Goal: Transaction & Acquisition: Purchase product/service

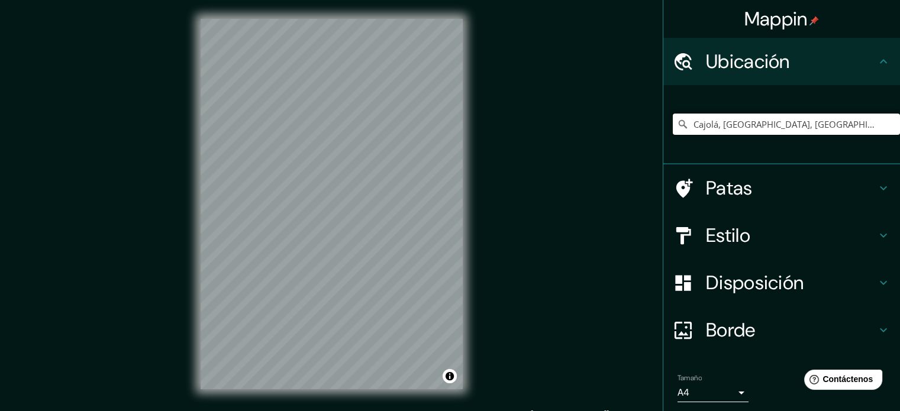
drag, startPoint x: 816, startPoint y: 118, endPoint x: 673, endPoint y: 101, distance: 143.5
click at [673, 101] on div "Cajolá, Departamento de Quetzaltenango, Guatemala" at bounding box center [786, 124] width 227 height 59
type input "altenango, Guatemala"
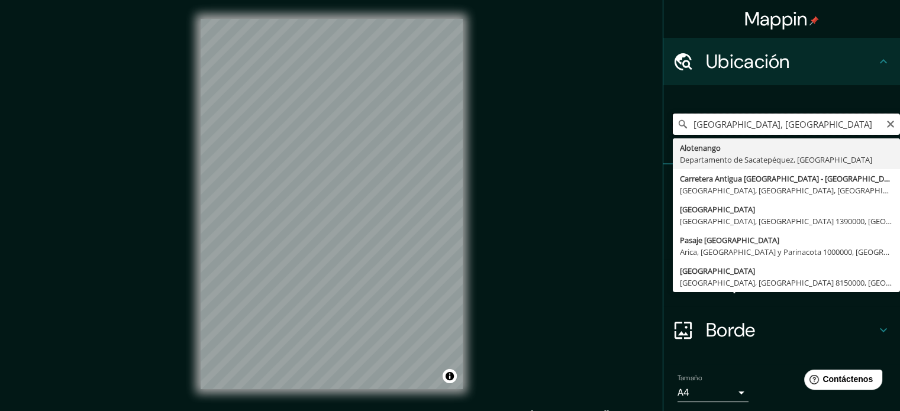
drag, startPoint x: 779, startPoint y: 125, endPoint x: 670, endPoint y: 126, distance: 109.4
click at [673, 126] on div "altenango, Guatemala Alotenango Departamento de Sacatepéquez, Guatemala Carrete…" at bounding box center [786, 124] width 227 height 21
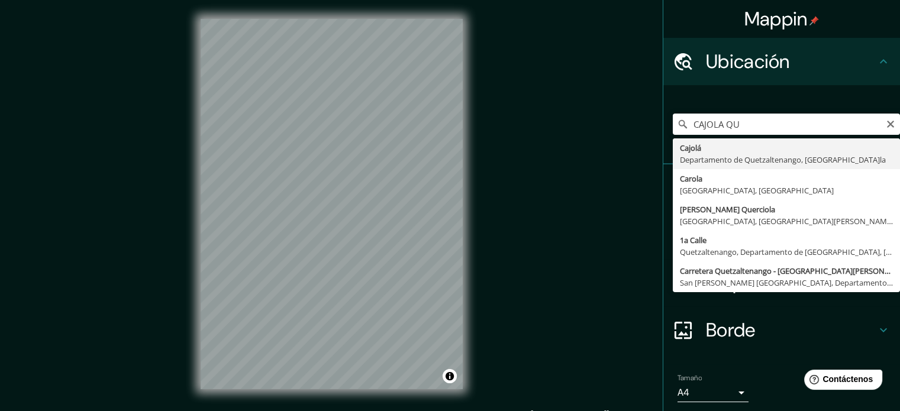
type input "Cajolá, Departamento de Quetzaltenango, Guatemala"
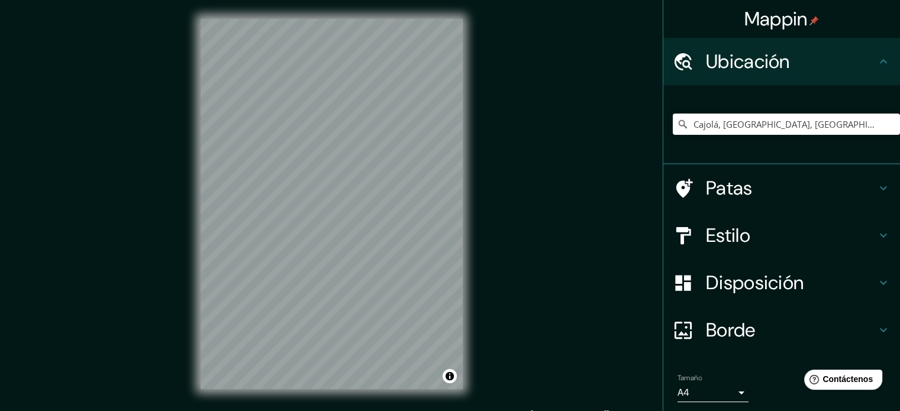
click at [713, 337] on font "Borde" at bounding box center [731, 330] width 50 height 25
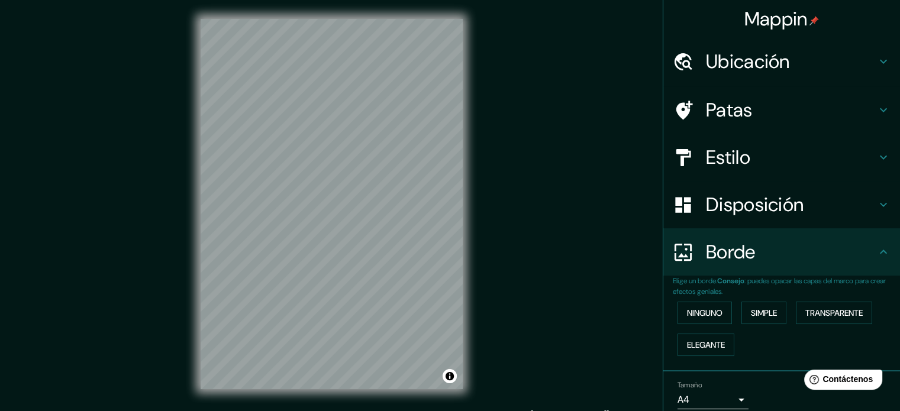
click at [710, 147] on font "Estilo" at bounding box center [728, 157] width 44 height 25
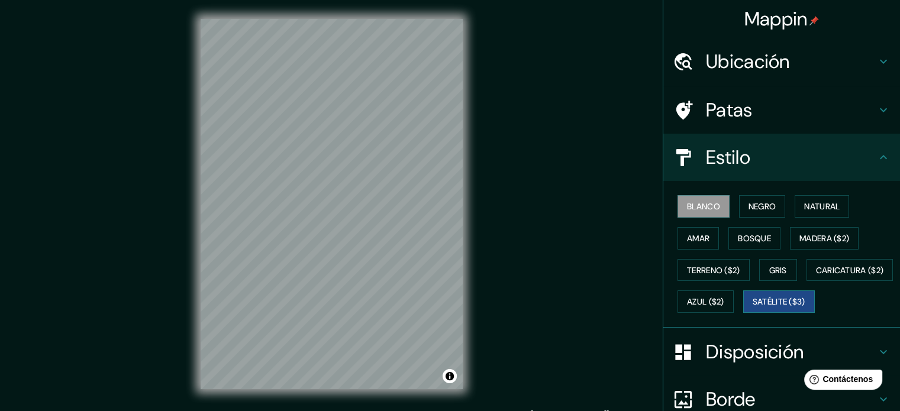
click at [753, 308] on font "Satélite ($3)" at bounding box center [779, 302] width 53 height 11
click at [679, 196] on button "Blanco" at bounding box center [703, 206] width 52 height 22
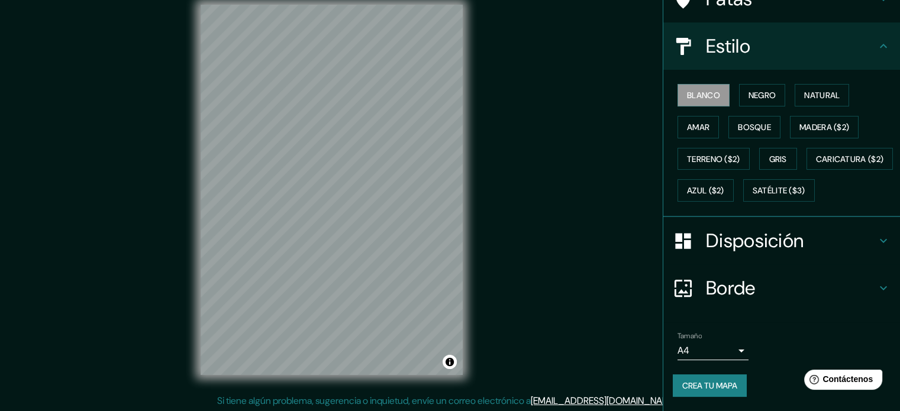
scroll to position [15, 0]
click at [713, 380] on font "Crea tu mapa" at bounding box center [709, 385] width 55 height 15
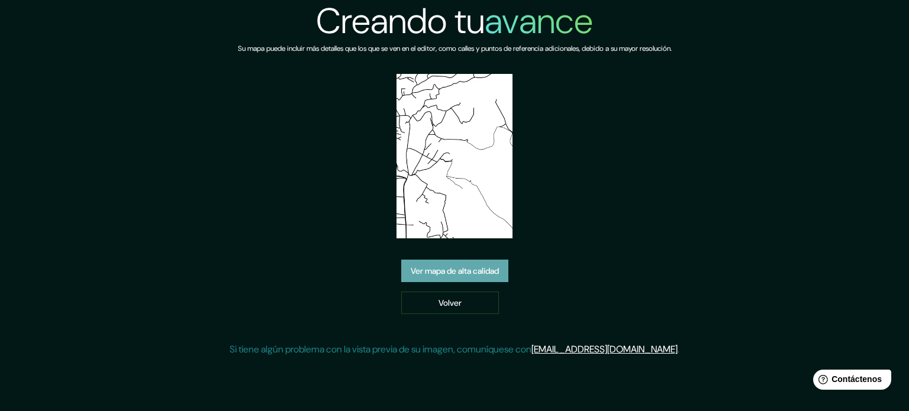
click at [459, 275] on font "Ver mapa de alta calidad" at bounding box center [455, 271] width 88 height 11
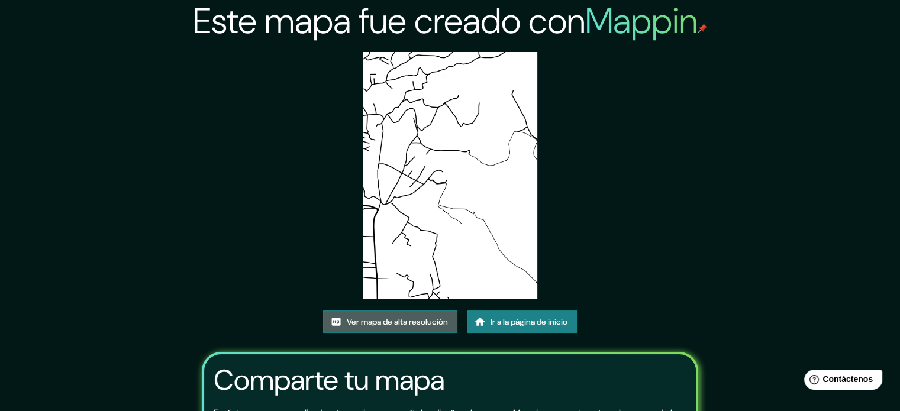
click at [394, 332] on link "Ver mapa de alta resolución" at bounding box center [390, 322] width 134 height 22
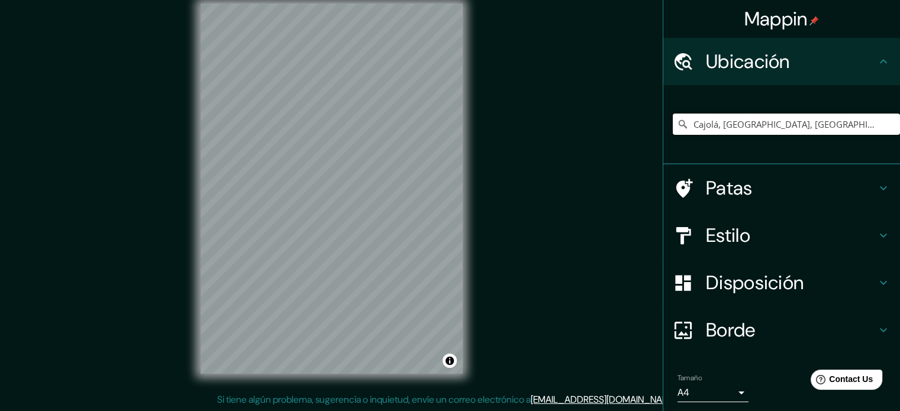
click at [748, 127] on input "Cajolá, Departamento de Quetzaltenango, Guatemala" at bounding box center [786, 124] width 227 height 21
drag, startPoint x: 697, startPoint y: 123, endPoint x: 665, endPoint y: 120, distance: 32.1
click at [673, 120] on input "Cajolá, Departamento de Quetzaltenango, Guatemala" at bounding box center [786, 124] width 227 height 21
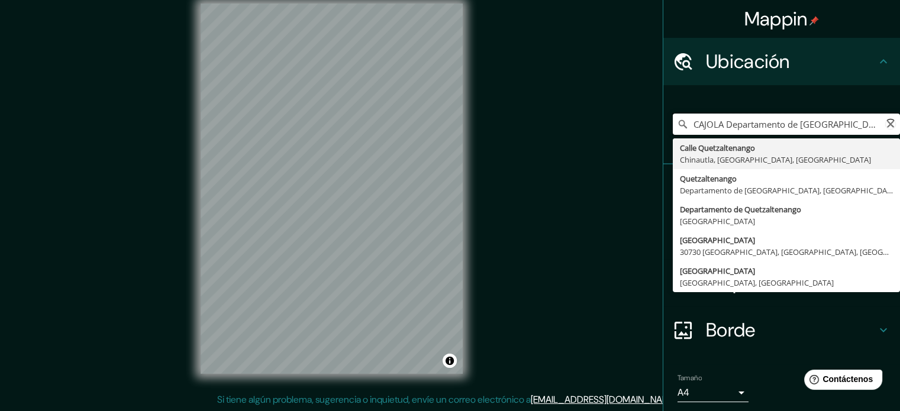
type input "Cajolá, Departamento de Quetzaltenango, Guatemala"
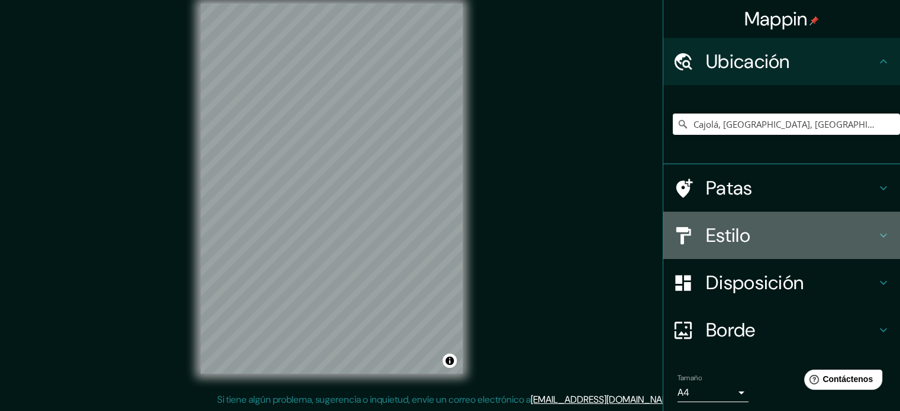
click at [712, 238] on font "Estilo" at bounding box center [728, 235] width 44 height 25
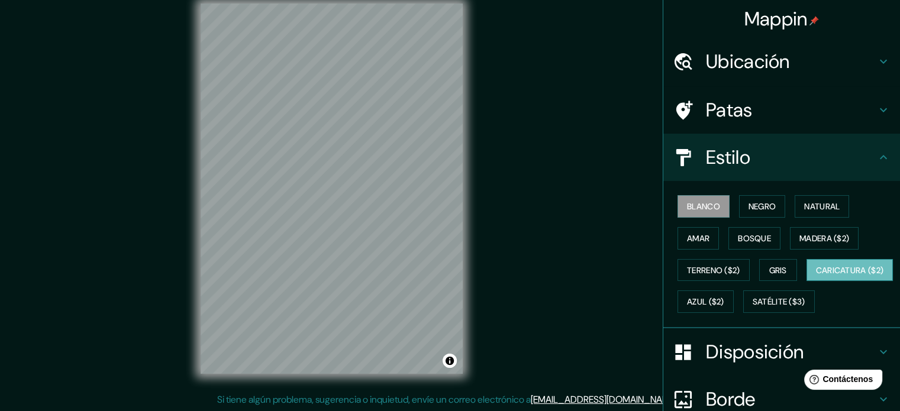
click at [816, 276] on font "Caricatura ($2)" at bounding box center [850, 270] width 68 height 11
click at [753, 308] on font "Satélite ($3)" at bounding box center [779, 302] width 53 height 11
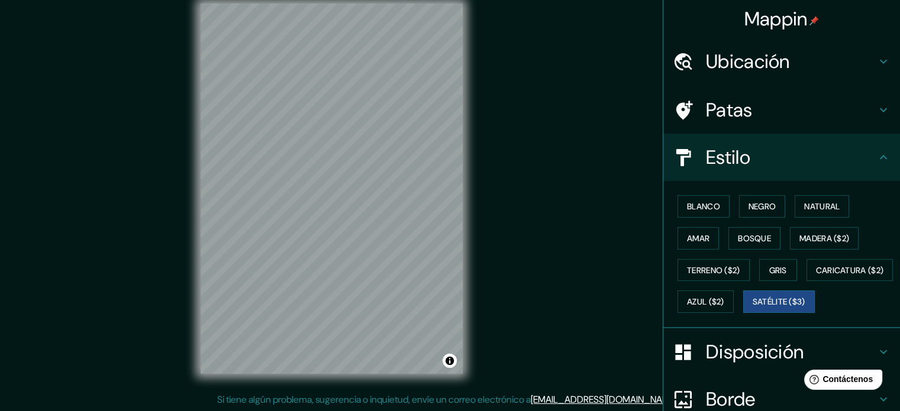
click at [696, 286] on div "Blanco Negro Natural Amar Bosque Madera ($2) Terreno ($2) Gris Caricatura ($2) …" at bounding box center [786, 253] width 227 height 127
click at [816, 276] on font "Caricatura ($2)" at bounding box center [850, 270] width 68 height 11
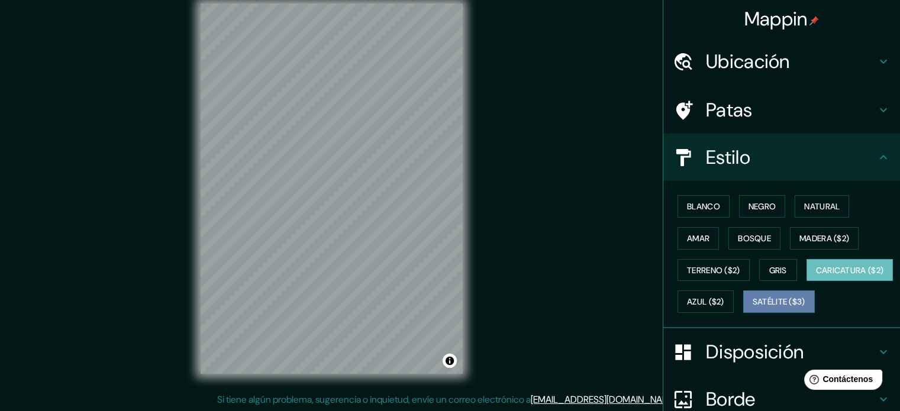
click at [753, 308] on font "Satélite ($3)" at bounding box center [779, 302] width 53 height 11
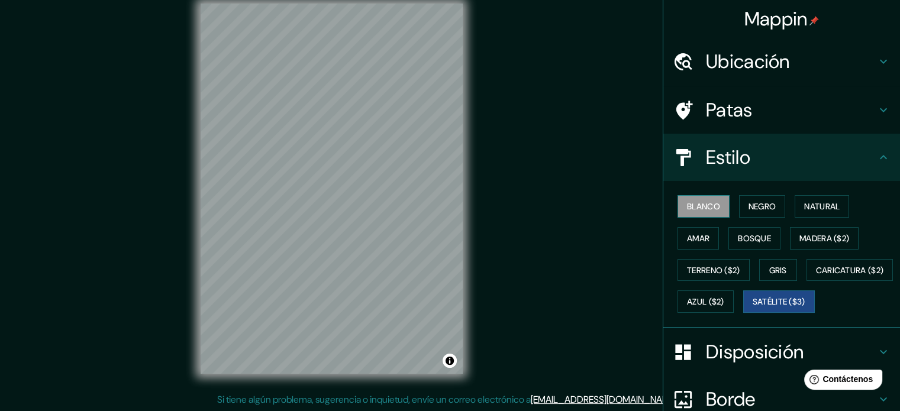
click at [687, 203] on font "Blanco" at bounding box center [703, 206] width 33 height 11
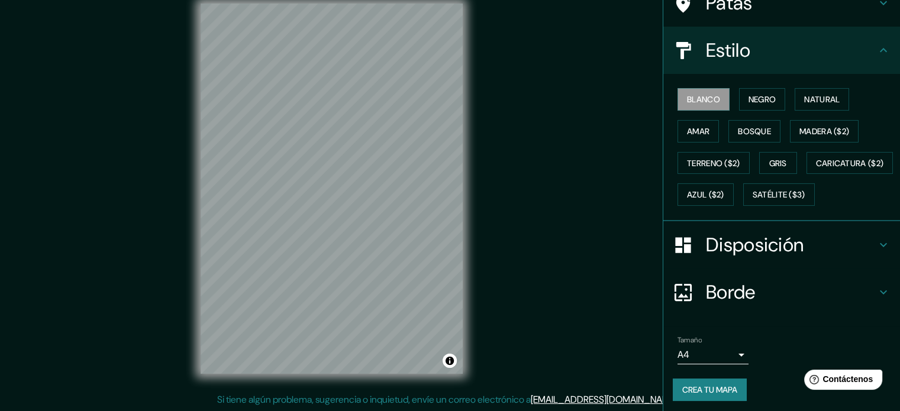
scroll to position [140, 0]
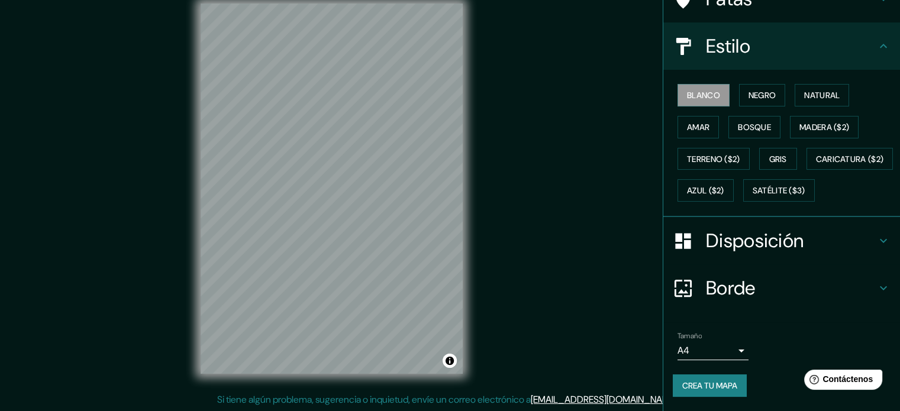
click at [710, 376] on button "Crea tu mapa" at bounding box center [710, 385] width 74 height 22
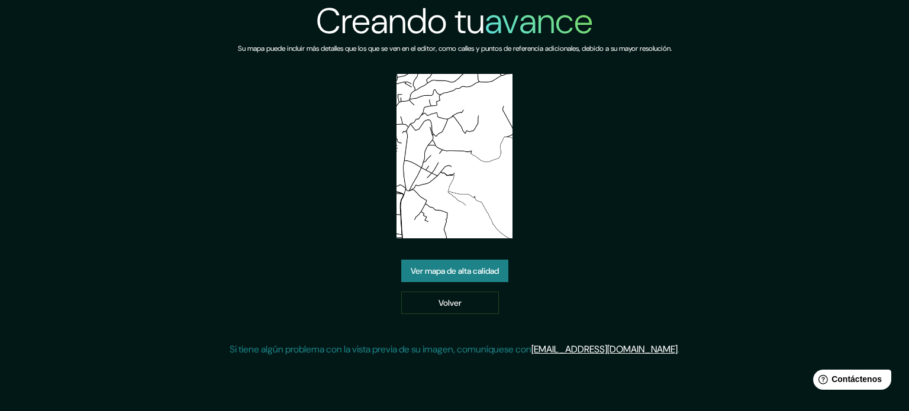
click at [432, 275] on font "Ver mapa de alta calidad" at bounding box center [455, 271] width 88 height 11
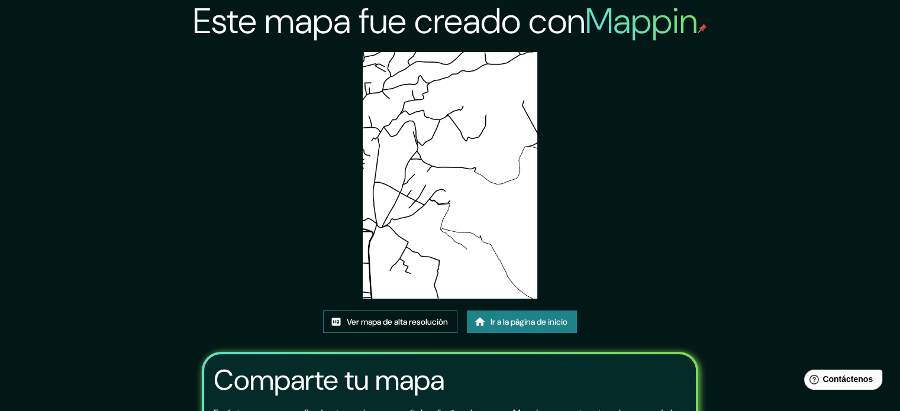
click at [379, 314] on font "Ver mapa de alta resolución" at bounding box center [397, 321] width 101 height 15
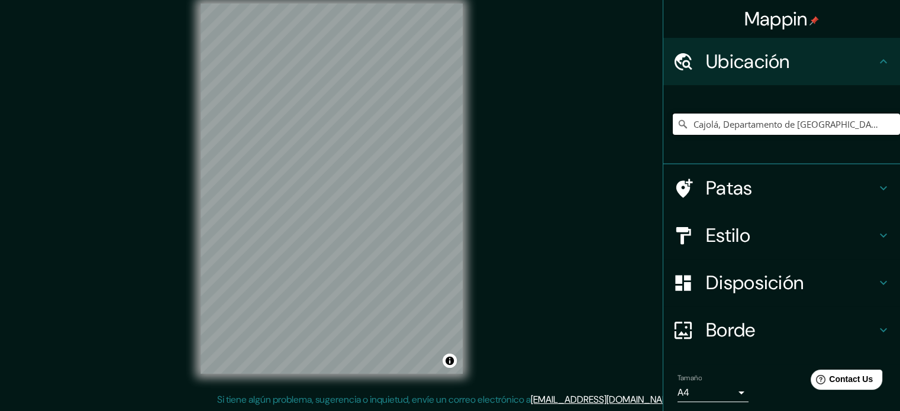
drag, startPoint x: 715, startPoint y: 125, endPoint x: 651, endPoint y: 108, distance: 66.6
click at [651, 108] on div "Mappin Ubicación Cajolá, Departamento de Quetzaltenango, Guatemala Patas Estilo…" at bounding box center [450, 198] width 900 height 427
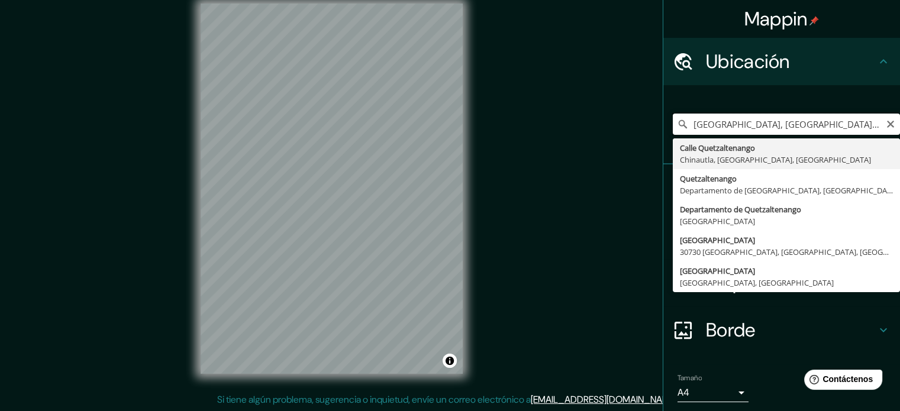
drag, startPoint x: 705, startPoint y: 125, endPoint x: 667, endPoint y: 120, distance: 37.6
click at [673, 120] on div "Calle Quetzaltenango, Chinautla, Departamento de Guatemala, Guatemala Calle Que…" at bounding box center [786, 124] width 227 height 21
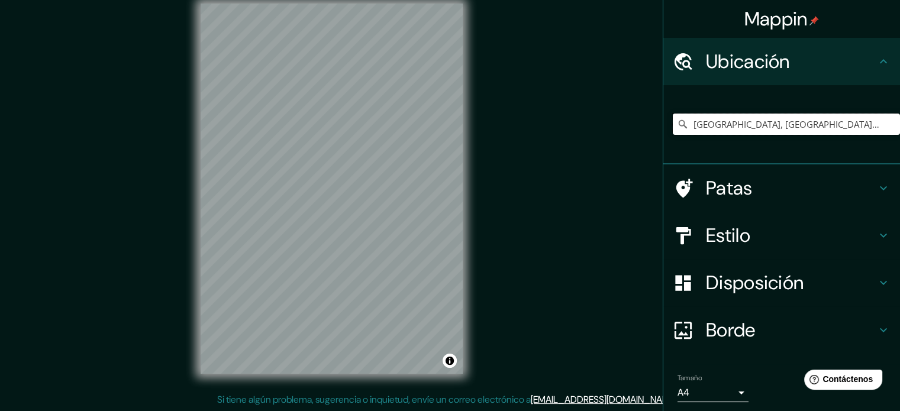
drag, startPoint x: 702, startPoint y: 127, endPoint x: 670, endPoint y: 121, distance: 32.6
click at [673, 121] on div "Calle Quetzaltenango, Chinautla, Departamento de Guatemala, Guatemala Calle Que…" at bounding box center [786, 124] width 227 height 21
drag, startPoint x: 830, startPoint y: 128, endPoint x: 593, endPoint y: 130, distance: 236.6
click at [593, 130] on div "Mappin Ubicación Calle Quetzaltenango, Chinautla, Departamento de Guatemala, Gu…" at bounding box center [450, 198] width 900 height 427
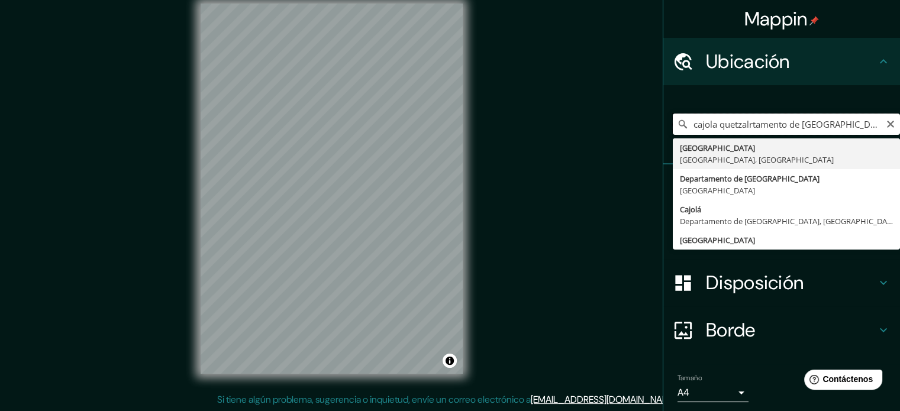
drag, startPoint x: 741, startPoint y: 125, endPoint x: 780, endPoint y: 122, distance: 39.7
click at [780, 122] on input "cajola quetzalrtamento de Guatemala, Guatemala" at bounding box center [786, 124] width 227 height 21
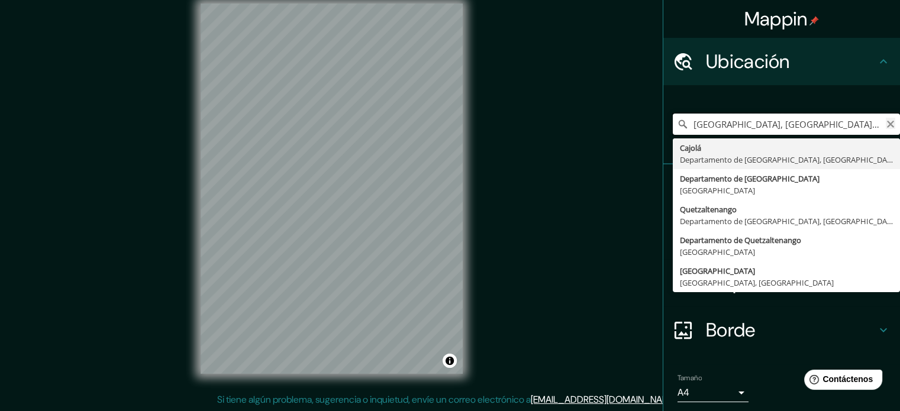
type input "Ciudad de Guatemala, Departamento de Guatemala, Guatemala"
click at [886, 124] on icon "Claro" at bounding box center [890, 124] width 9 height 9
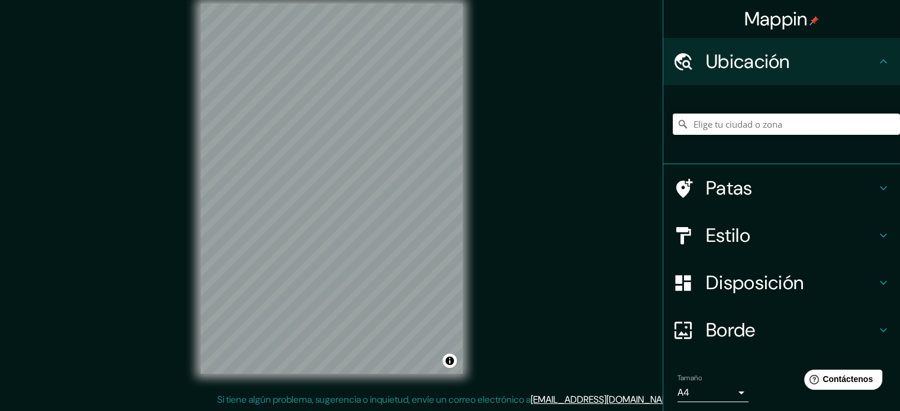
click at [693, 121] on input "Elige tu ciudad o zona" at bounding box center [786, 124] width 227 height 21
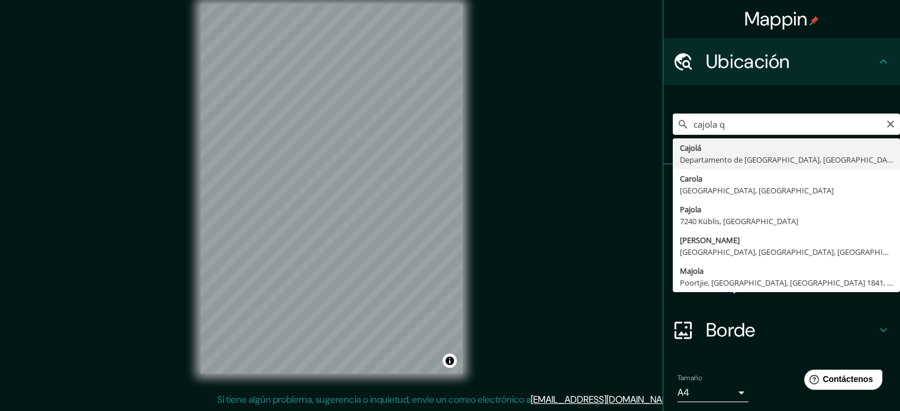
type input "Cajolá, [GEOGRAPHIC_DATA], [GEOGRAPHIC_DATA]"
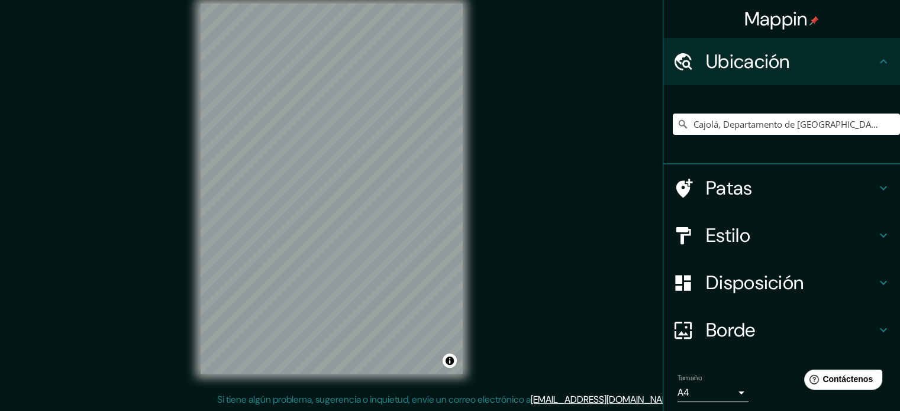
click at [716, 322] on font "Borde" at bounding box center [731, 330] width 50 height 25
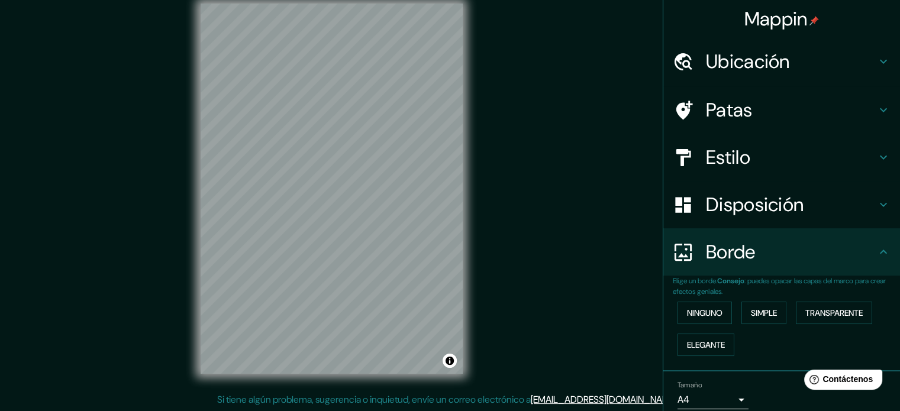
click at [706, 68] on font "Ubicación" at bounding box center [748, 61] width 84 height 25
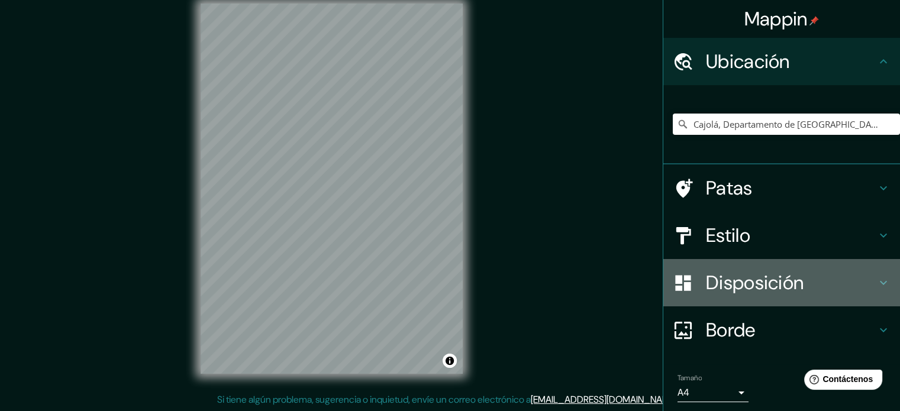
click at [719, 276] on font "Disposición" at bounding box center [755, 282] width 98 height 25
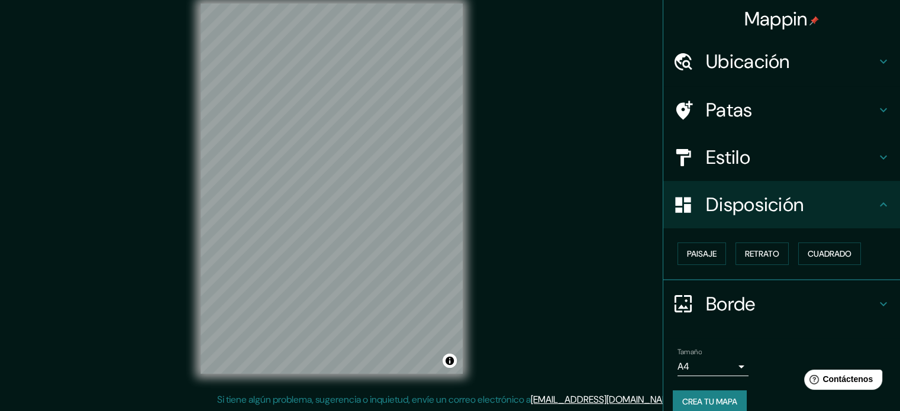
click at [706, 149] on font "Estilo" at bounding box center [728, 157] width 44 height 25
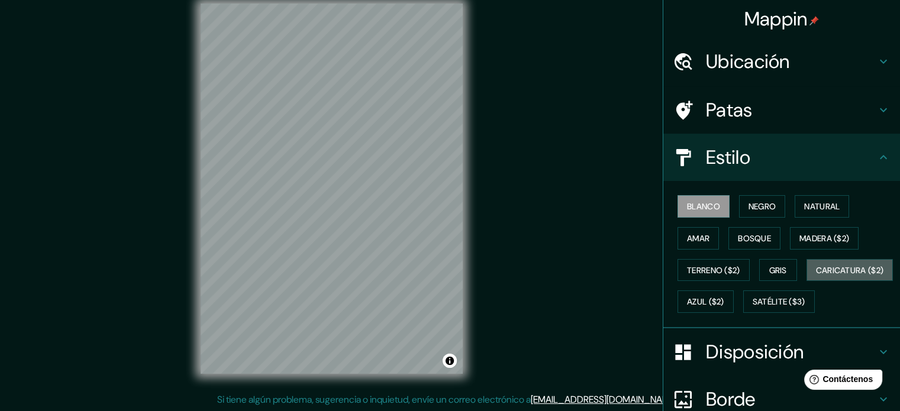
drag, startPoint x: 695, startPoint y: 295, endPoint x: 658, endPoint y: 277, distance: 40.5
click at [816, 278] on font "Caricatura ($2)" at bounding box center [850, 270] width 68 height 15
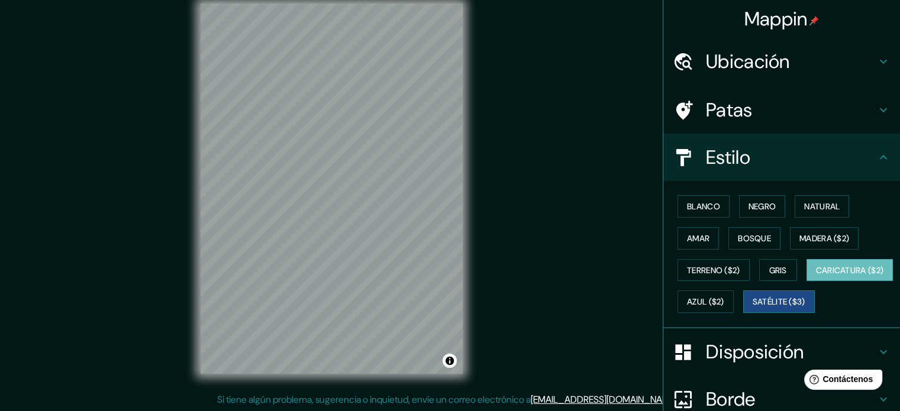
click at [753, 308] on font "Satélite ($3)" at bounding box center [779, 302] width 53 height 11
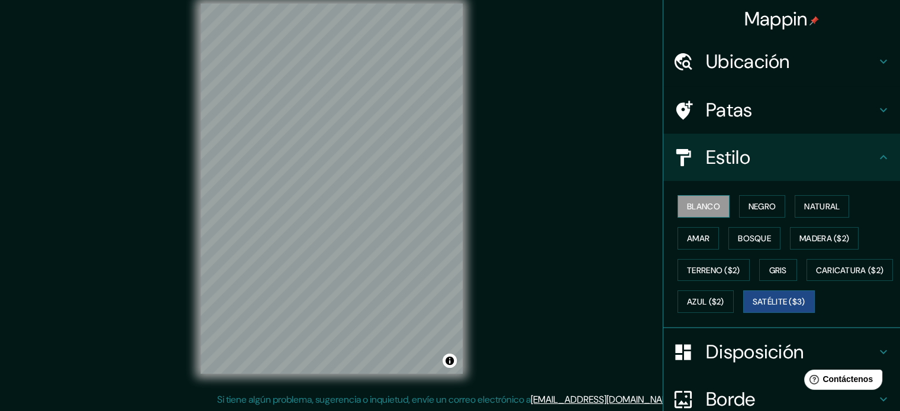
click at [711, 204] on font "Blanco" at bounding box center [703, 206] width 33 height 11
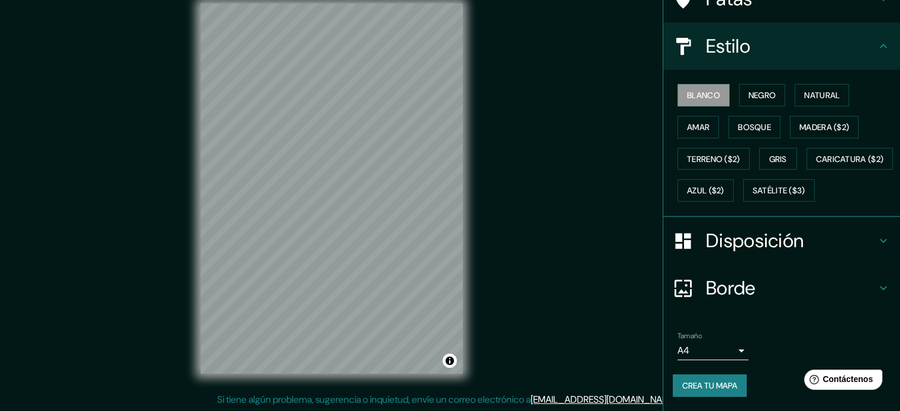
scroll to position [140, 0]
click at [721, 387] on font "Crea tu mapa" at bounding box center [709, 385] width 55 height 11
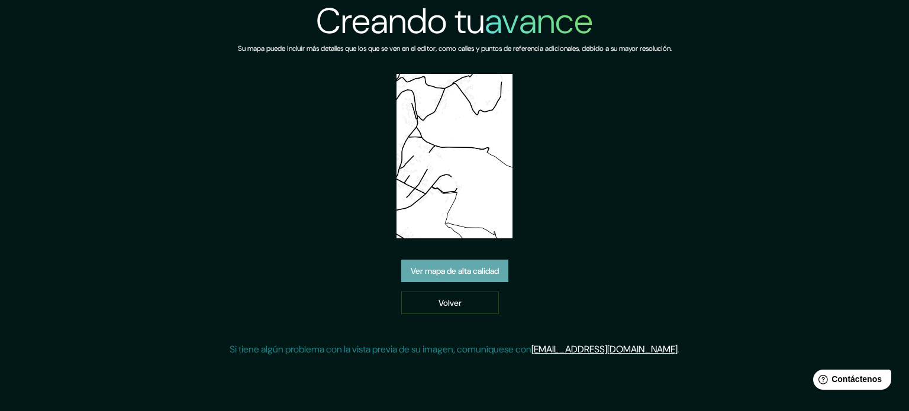
click at [446, 274] on font "Ver mapa de alta calidad" at bounding box center [455, 271] width 88 height 11
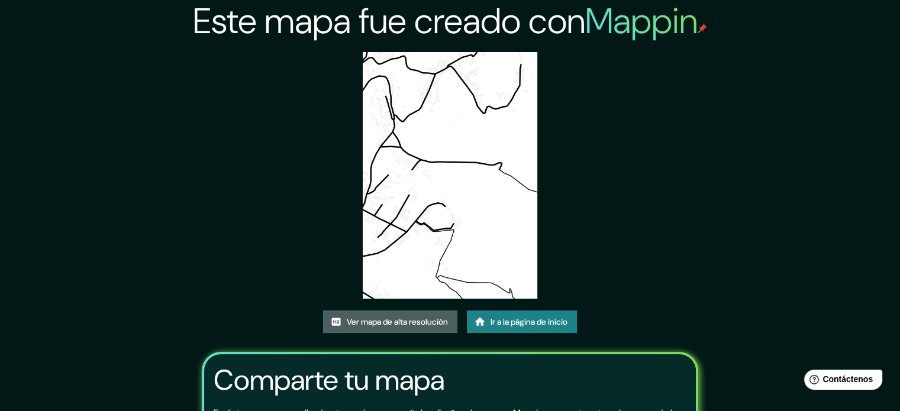
click at [390, 324] on font "Ver mapa de alta resolución" at bounding box center [397, 322] width 101 height 11
click at [492, 309] on div "Este mapa fue creado con Mappin Ver mapa de alta resolución Ir a la página de i…" at bounding box center [450, 272] width 525 height 544
click at [492, 324] on font "Ir a la página de inicio" at bounding box center [528, 322] width 77 height 11
